Goal: Check status: Check status

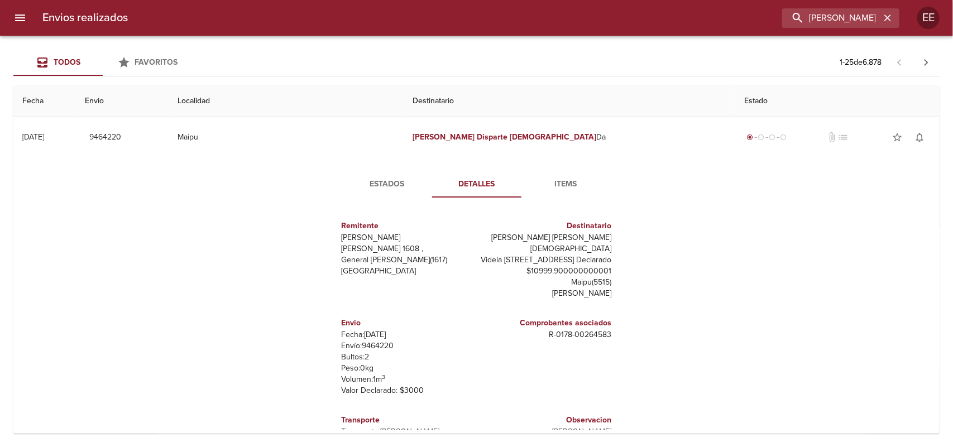
scroll to position [17, 0]
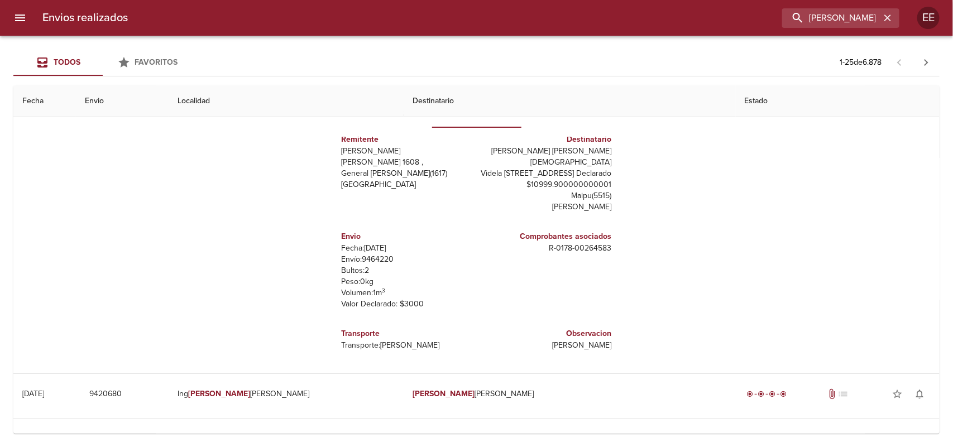
type input "[PERSON_NAME]"
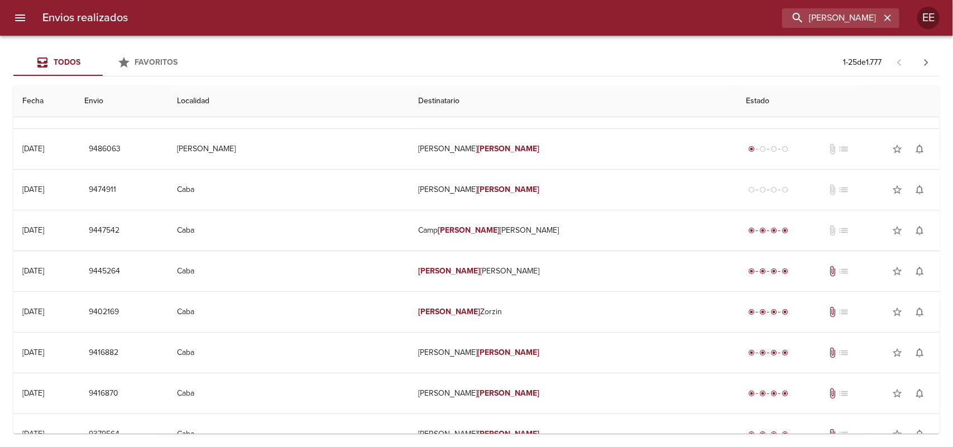
scroll to position [0, 0]
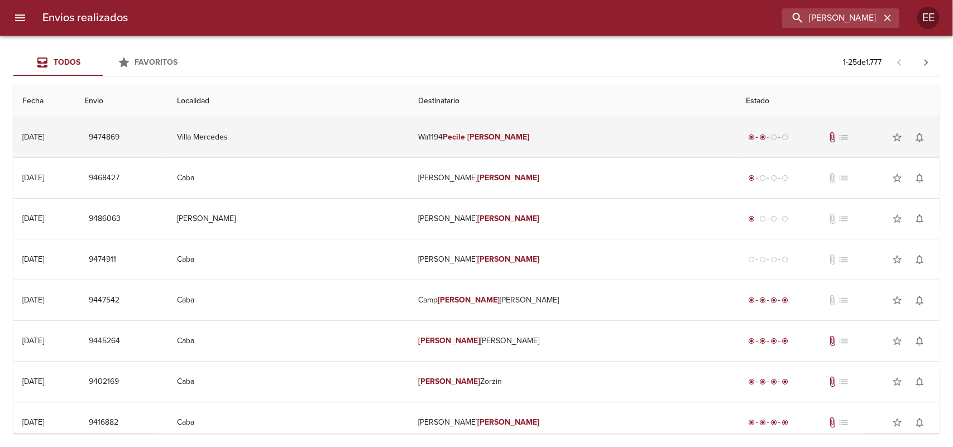
click at [456, 138] on td "Wa1194 [PERSON_NAME]" at bounding box center [573, 137] width 328 height 40
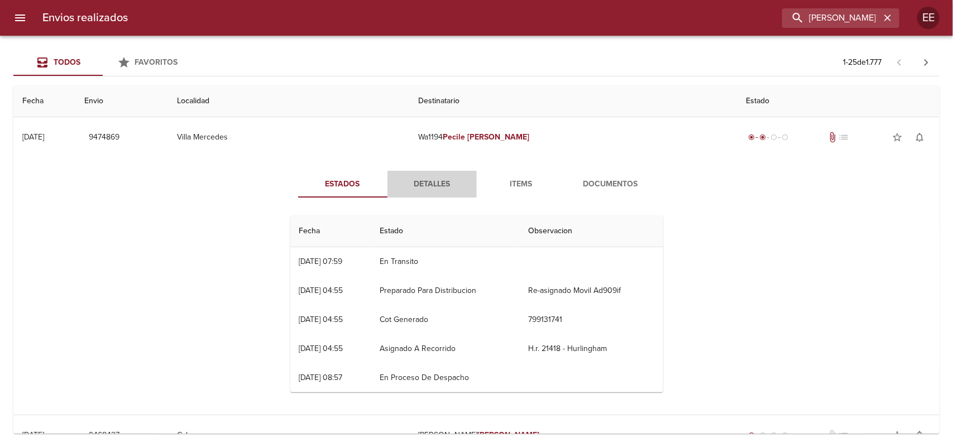
click at [434, 185] on span "Detalles" at bounding box center [432, 184] width 76 height 14
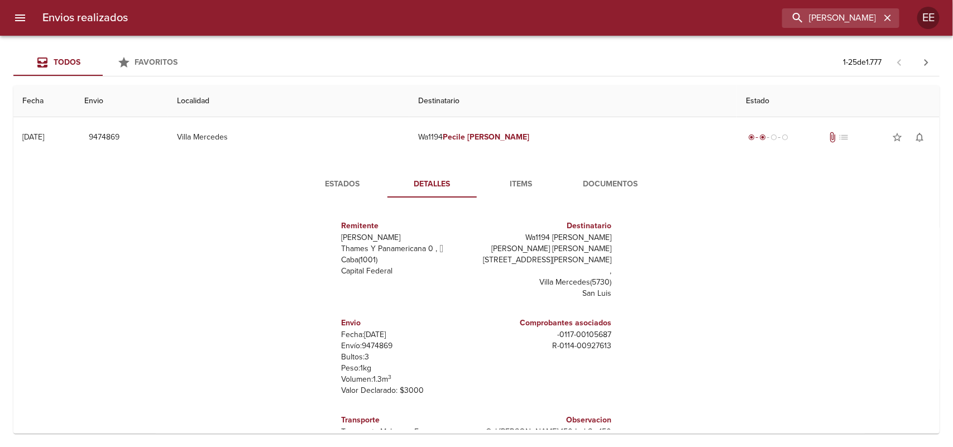
scroll to position [17, 0]
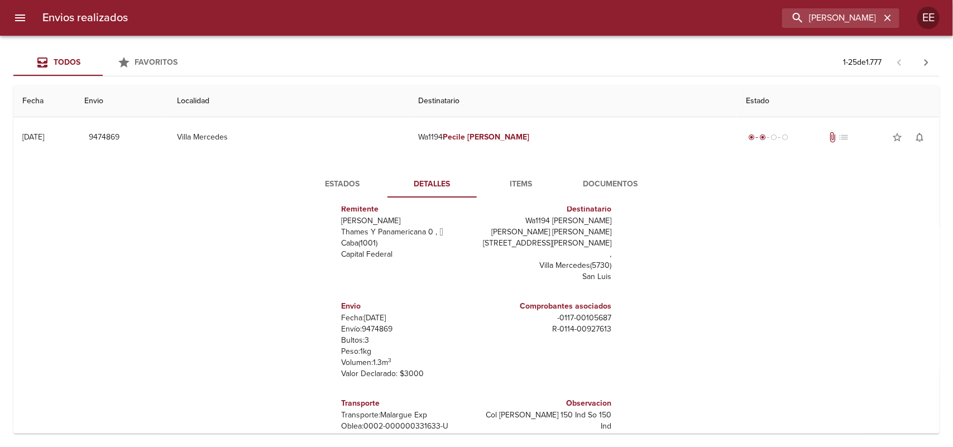
click at [355, 421] on p "[PERSON_NAME]: 0002-000000331633-U" at bounding box center [407, 426] width 131 height 11
click at [358, 421] on p "[PERSON_NAME]: 0002-000000331633-U" at bounding box center [407, 426] width 131 height 11
drag, startPoint x: 356, startPoint y: 413, endPoint x: 462, endPoint y: 411, distance: 106.0
click at [462, 411] on div "Transporte Transporte: Malargue Exp [PERSON_NAME]: 0002-000000331633-U" at bounding box center [407, 414] width 140 height 52
copy p "0002-000000331633-U"
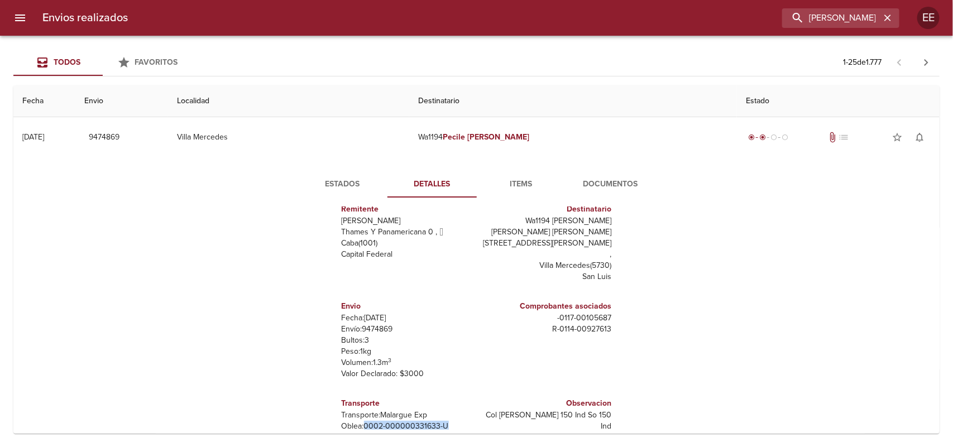
scroll to position [140, 0]
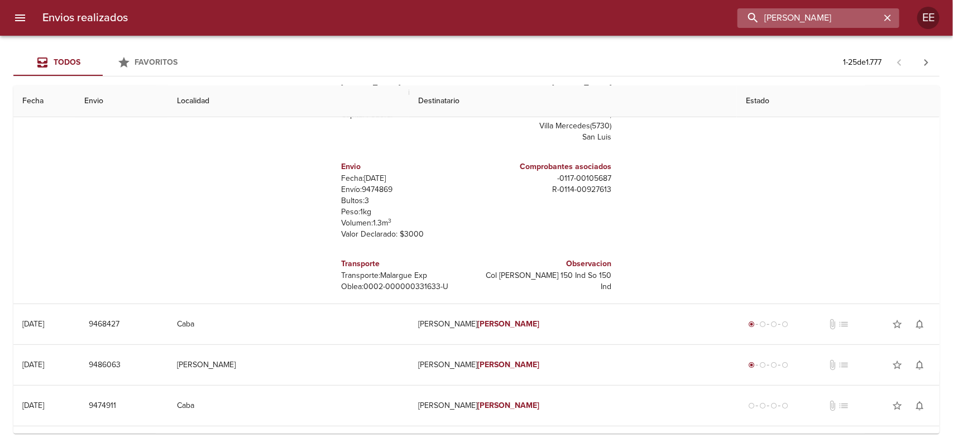
click at [812, 18] on input "[PERSON_NAME]" at bounding box center [808, 18] width 143 height 20
paste input "[PERSON_NAME]"
type input "[PERSON_NAME]"
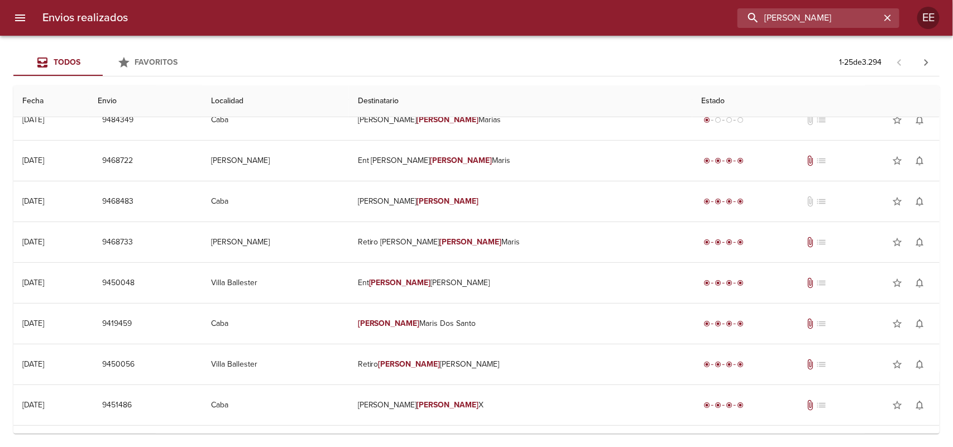
scroll to position [0, 0]
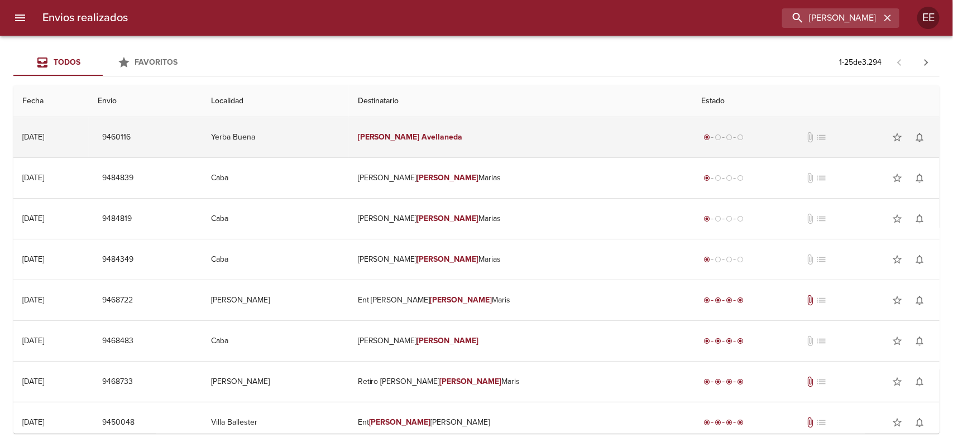
click at [470, 146] on td "[PERSON_NAME]" at bounding box center [521, 137] width 344 height 40
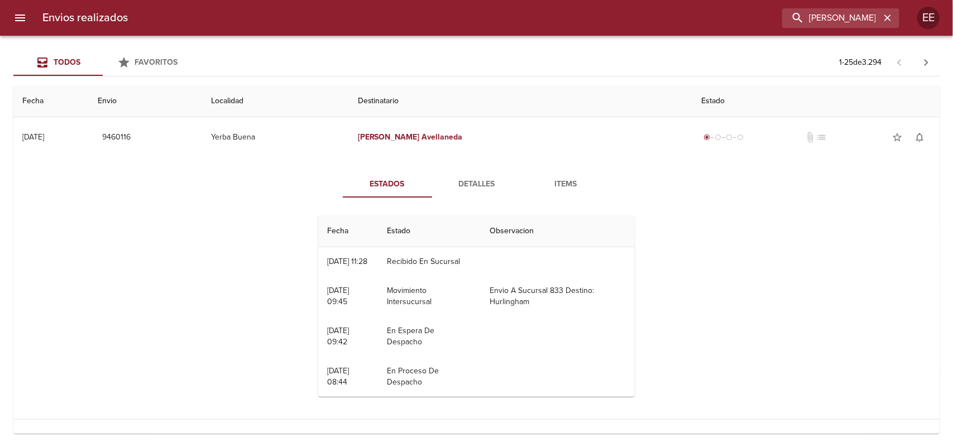
click at [469, 179] on span "Detalles" at bounding box center [477, 184] width 76 height 14
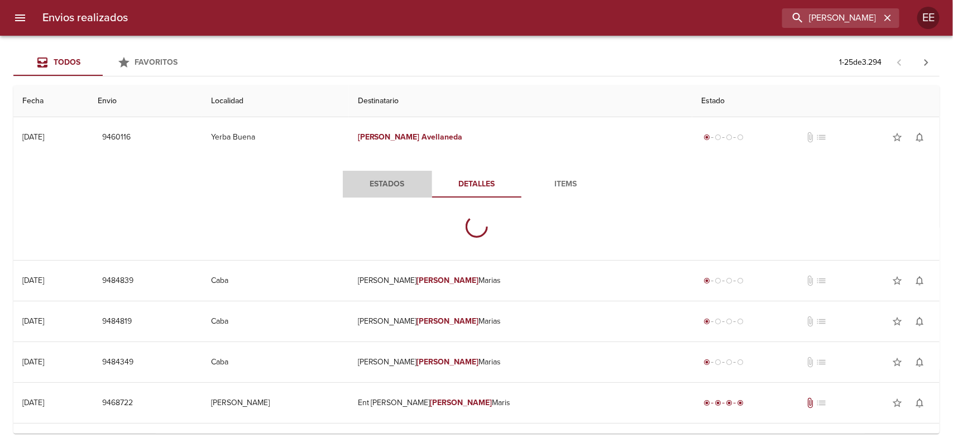
click at [381, 190] on span "Estados" at bounding box center [387, 184] width 76 height 14
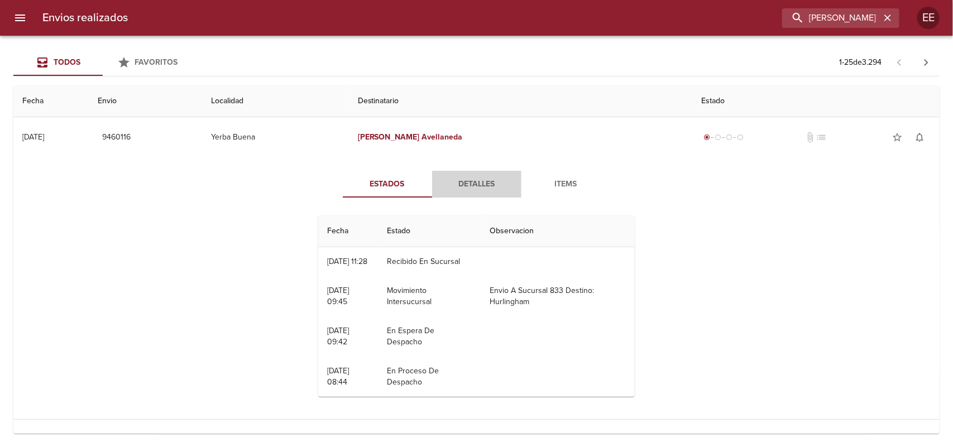
click at [448, 186] on span "Detalles" at bounding box center [477, 184] width 76 height 14
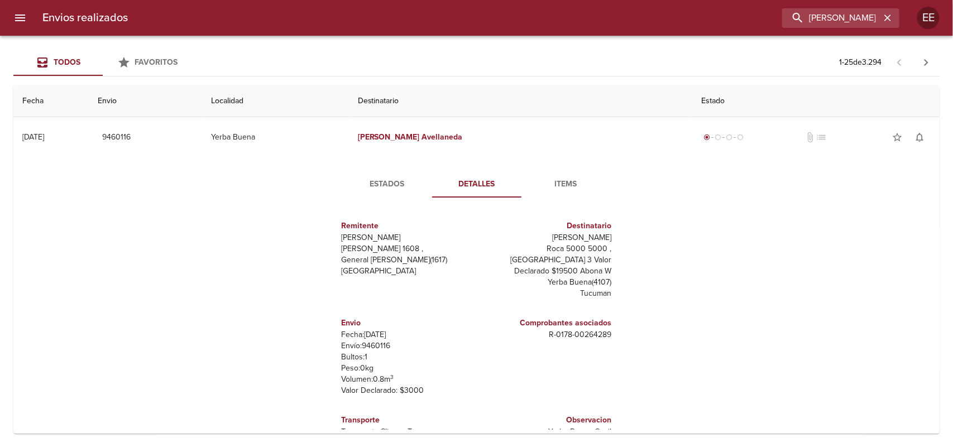
scroll to position [17, 0]
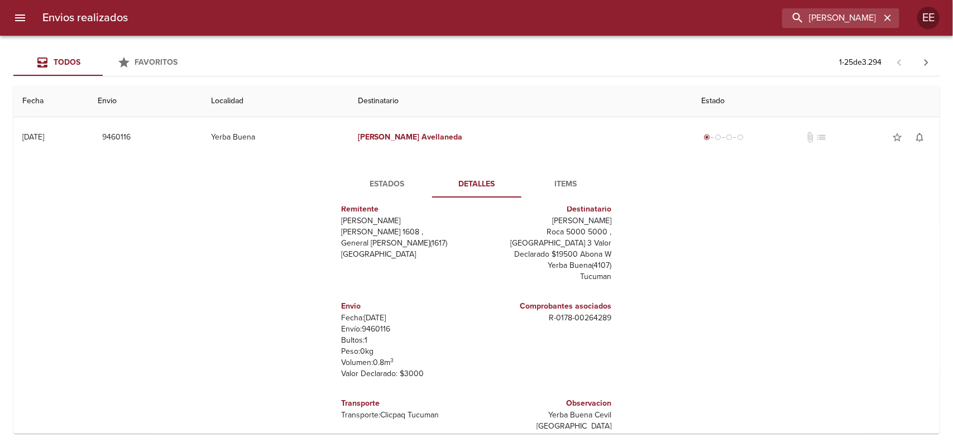
click at [371, 331] on p "Envío: 9460116" at bounding box center [407, 329] width 131 height 11
drag, startPoint x: 371, startPoint y: 331, endPoint x: 366, endPoint y: 329, distance: 5.8
click at [366, 329] on p "Envío: 9460116" at bounding box center [407, 329] width 131 height 11
drag, startPoint x: 366, startPoint y: 329, endPoint x: 387, endPoint y: 169, distance: 161.6
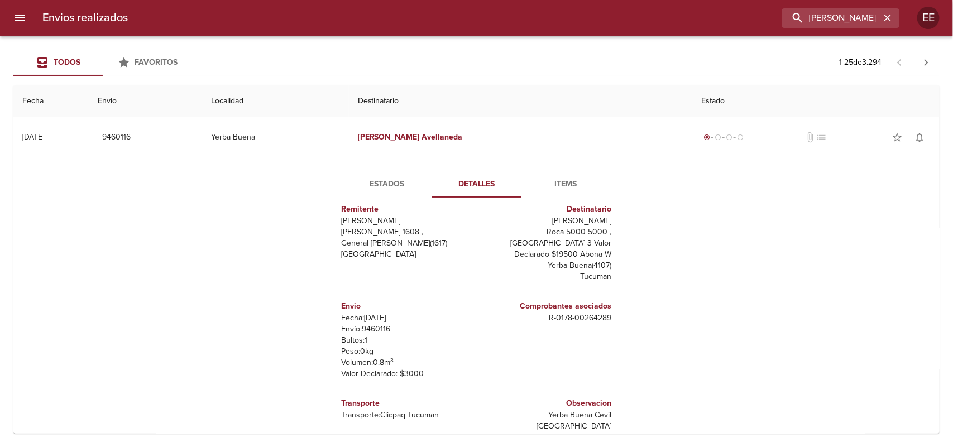
click at [387, 169] on div "Estados Detalles Items Remitente Wamaro Tortuguitas [PERSON_NAME] 1608 , Genera…" at bounding box center [476, 300] width 908 height 286
click at [372, 331] on p "Envío: 9460116" at bounding box center [407, 329] width 131 height 11
copy p "9460116"
click at [394, 188] on span "Estados" at bounding box center [387, 184] width 76 height 14
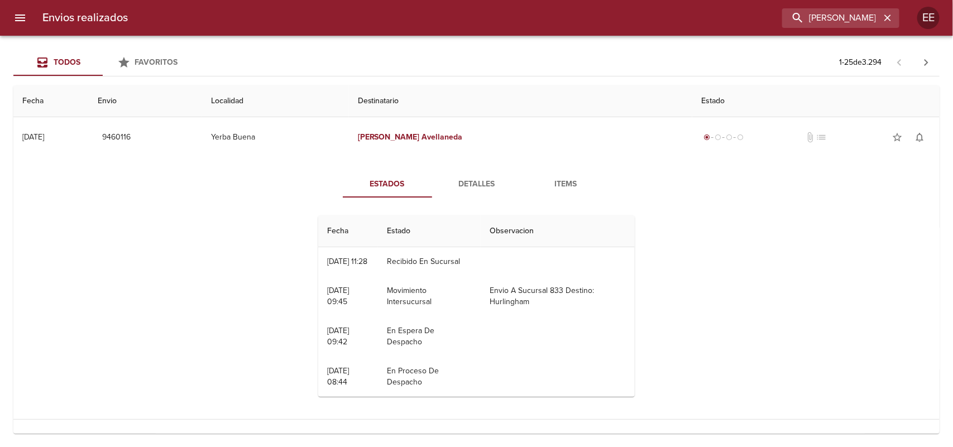
scroll to position [0, 0]
